Goal: Task Accomplishment & Management: Complete application form

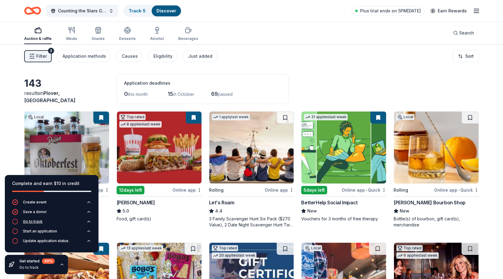
click at [35, 222] on div "Go to track" at bounding box center [33, 221] width 20 height 5
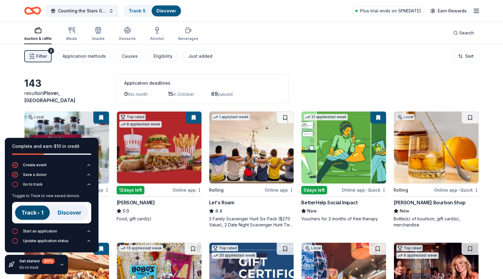
click at [72, 214] on img at bounding box center [51, 212] width 79 height 21
click at [36, 213] on img at bounding box center [51, 212] width 79 height 21
click at [139, 10] on link "Track · 5" at bounding box center [137, 10] width 17 height 5
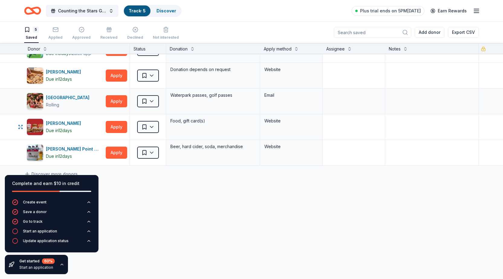
scroll to position [0, 0]
click at [50, 231] on div "Start an application" at bounding box center [40, 231] width 34 height 5
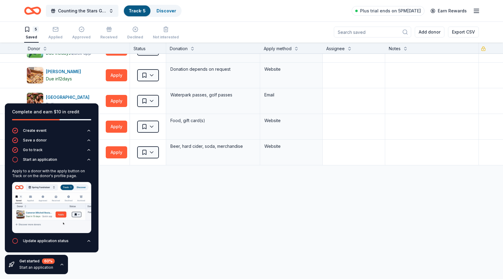
click at [141, 203] on div "BetterHelp Social Impact Due in 5 days Quick app Apply Saved Vouchers for 3 mon…" at bounding box center [251, 158] width 503 height 242
click at [31, 33] on div "5 Saved" at bounding box center [31, 32] width 15 height 13
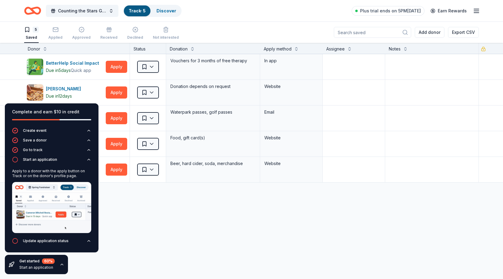
click at [164, 230] on div "BetterHelp Social Impact Due in 5 days Quick app Apply Saved Vouchers for 3 mon…" at bounding box center [251, 175] width 503 height 242
click at [90, 242] on icon "button" at bounding box center [88, 240] width 5 height 5
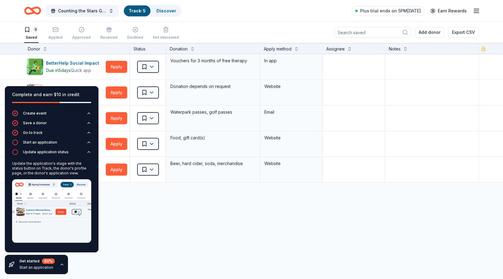
drag, startPoint x: 123, startPoint y: 248, endPoint x: 124, endPoint y: 233, distance: 14.3
click at [123, 247] on div "BetterHelp Social Impact Due in 5 days Quick app Apply Saved Vouchers for 3 mon…" at bounding box center [251, 175] width 503 height 242
click at [76, 90] on div "Complete and earn $10 in credit" at bounding box center [52, 98] width 94 height 24
click at [176, 248] on div "BetterHelp Social Impact Due in 5 days Quick app Apply Saved Vouchers for 3 mon…" at bounding box center [251, 175] width 503 height 242
click at [174, 248] on div "BetterHelp Social Impact Due in 5 days Quick app Apply Saved Vouchers for 3 mon…" at bounding box center [251, 175] width 503 height 242
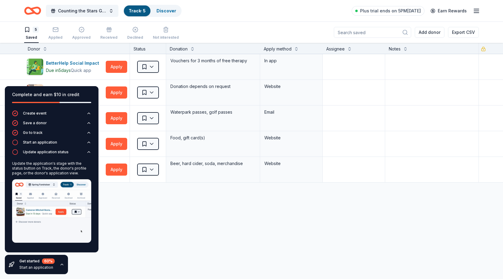
click at [60, 264] on icon "button" at bounding box center [62, 264] width 5 height 5
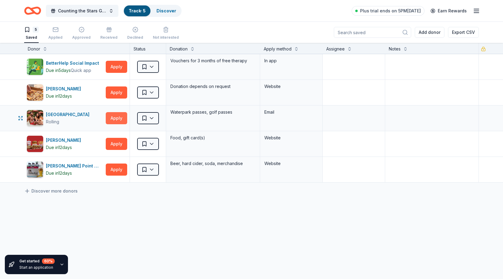
click at [119, 118] on button "Apply" at bounding box center [116, 118] width 21 height 12
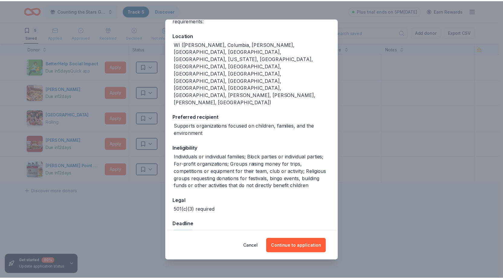
scroll to position [85, 0]
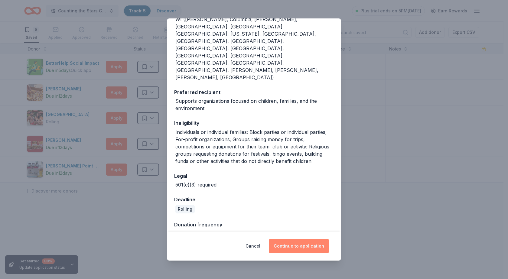
click at [303, 247] on button "Continue to application" at bounding box center [299, 246] width 60 height 15
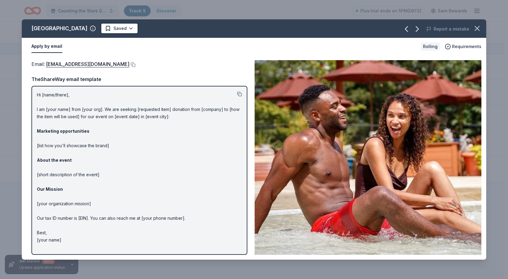
click at [238, 92] on button at bounding box center [239, 94] width 5 height 5
click at [477, 29] on icon "button" at bounding box center [477, 28] width 4 height 4
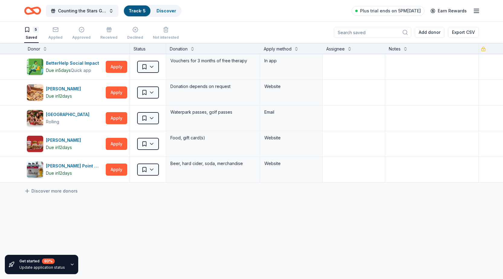
click at [135, 10] on link "Track · 5" at bounding box center [137, 10] width 17 height 5
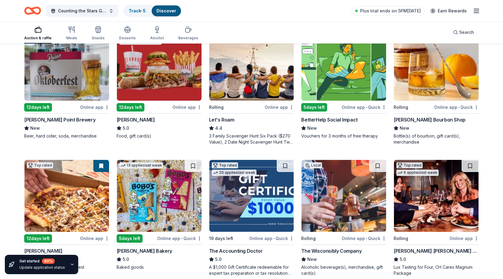
scroll to position [151, 0]
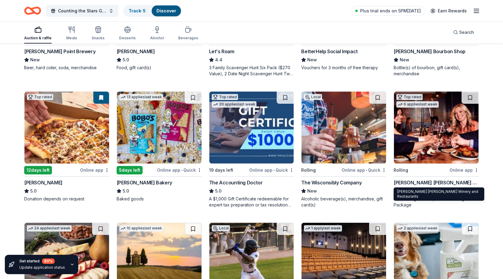
click at [461, 182] on div "Cooper's Hawk Winery and Restaurants" at bounding box center [436, 182] width 85 height 7
click at [436, 198] on div "Lux Tasting for Four, CH Cares Magnum Package" at bounding box center [436, 202] width 85 height 12
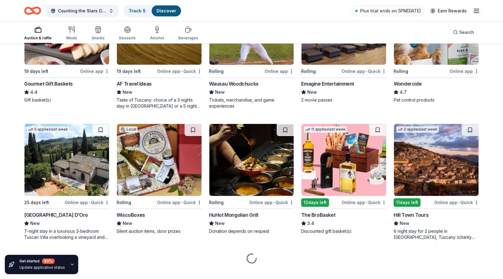
scroll to position [391, 0]
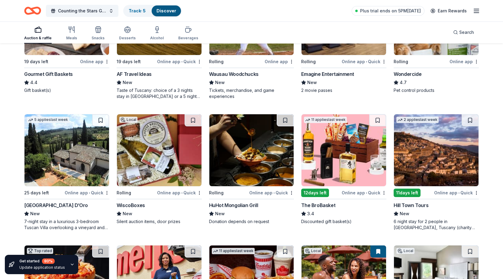
click at [36, 204] on div "Villa Sogni D’Oro" at bounding box center [56, 205] width 64 height 7
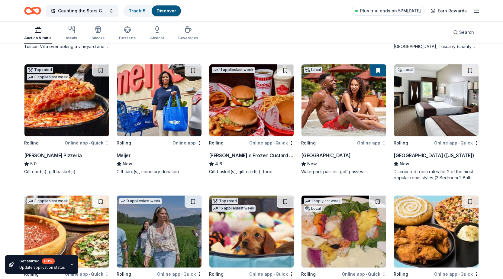
scroll to position [572, 0]
click at [442, 154] on div "[GEOGRAPHIC_DATA] ([US_STATE])" at bounding box center [434, 154] width 80 height 7
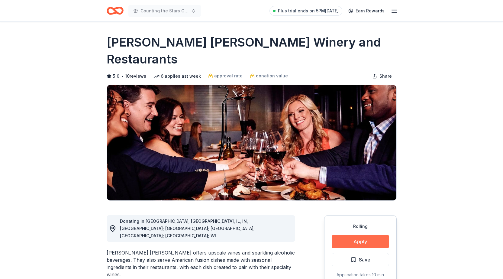
click at [365, 235] on button "Apply" at bounding box center [360, 241] width 57 height 13
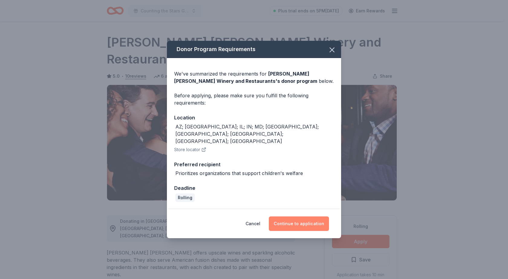
click at [297, 217] on button "Continue to application" at bounding box center [299, 223] width 60 height 15
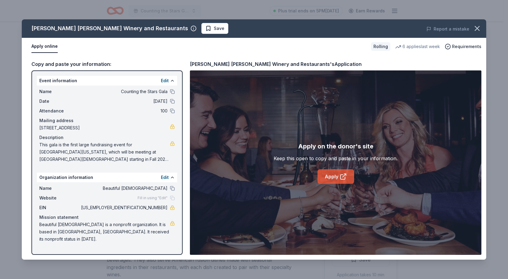
click at [339, 179] on link "Apply" at bounding box center [335, 176] width 37 height 15
drag, startPoint x: 148, startPoint y: 208, endPoint x: 160, endPoint y: 208, distance: 11.2
click at [160, 208] on span "39-1663520" at bounding box center [124, 207] width 88 height 7
click at [474, 31] on icon "button" at bounding box center [477, 28] width 8 height 8
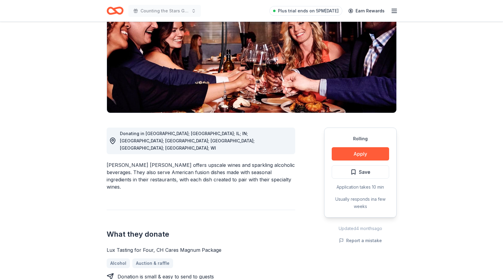
scroll to position [91, 0]
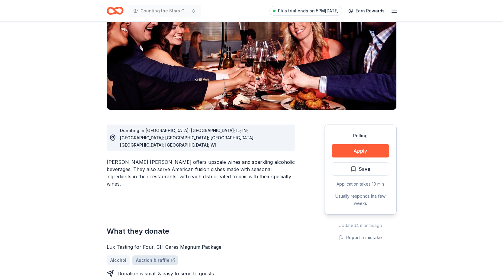
click at [157, 255] on link "Auction & raffle" at bounding box center [155, 260] width 46 height 10
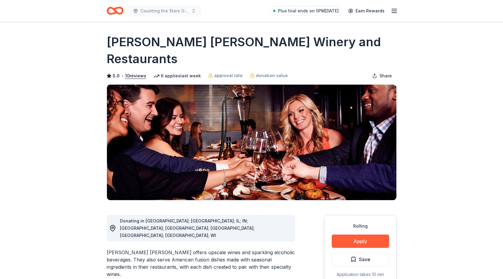
scroll to position [0, 0]
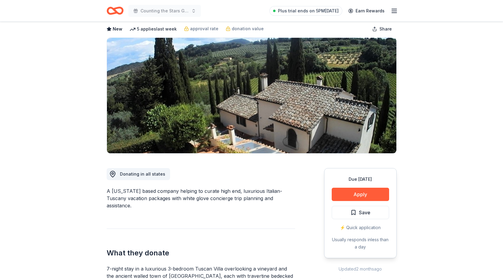
scroll to position [60, 0]
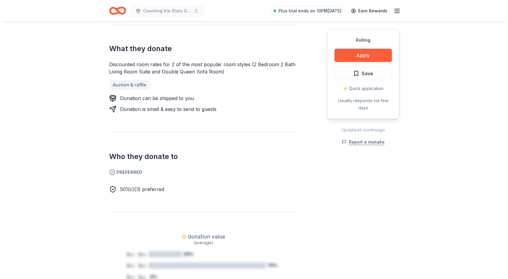
scroll to position [212, 0]
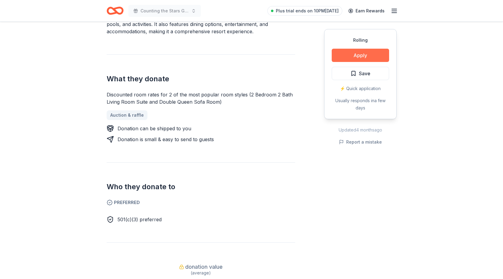
click at [367, 57] on button "Apply" at bounding box center [360, 55] width 57 height 13
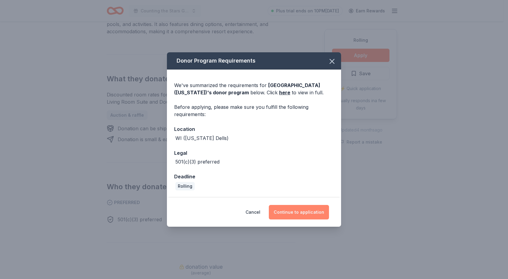
click at [292, 209] on button "Continue to application" at bounding box center [299, 212] width 60 height 15
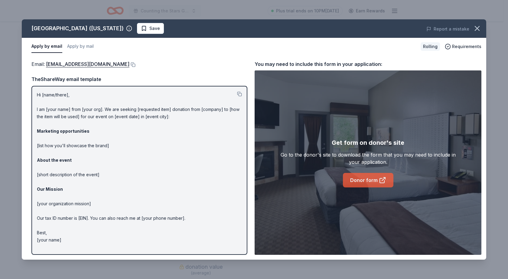
click at [369, 177] on link "Donor form" at bounding box center [368, 180] width 50 height 15
